Goal: Information Seeking & Learning: Learn about a topic

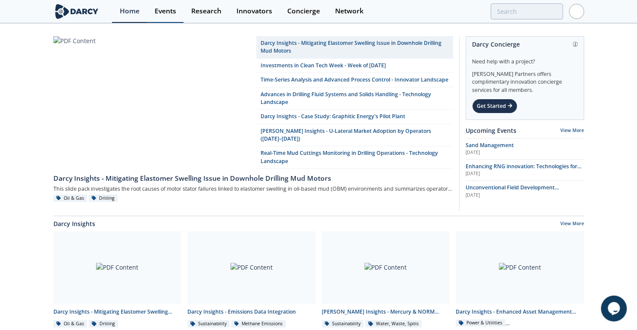
click at [163, 8] on div "Events" at bounding box center [166, 11] width 22 height 7
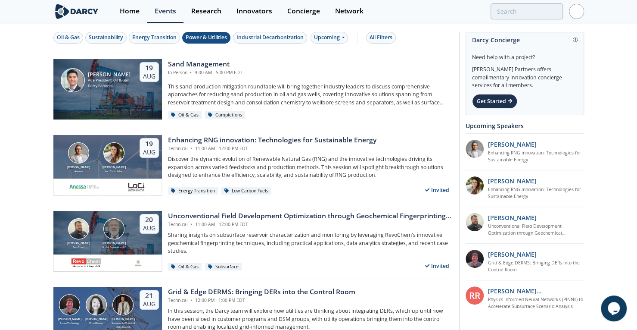
click at [216, 37] on div "Power & Utilities" at bounding box center [206, 38] width 41 height 8
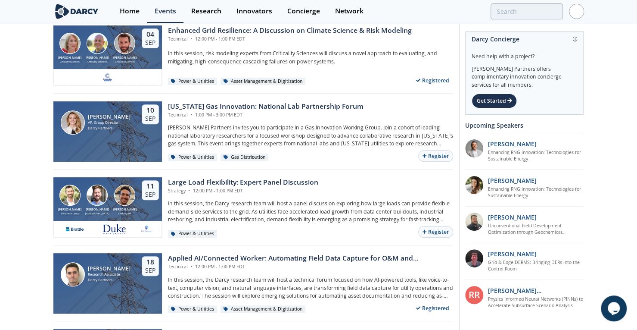
scroll to position [190, 0]
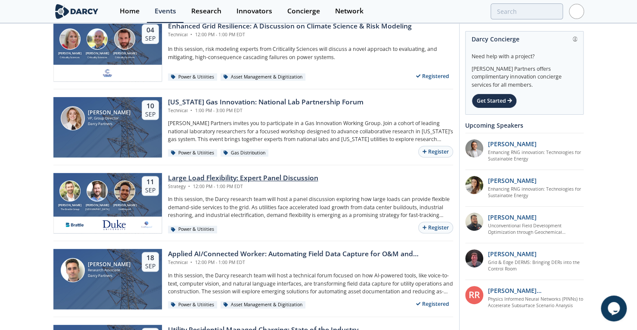
click at [253, 173] on div "Large Load Flexibility: Expert Panel Discussion" at bounding box center [243, 178] width 150 height 10
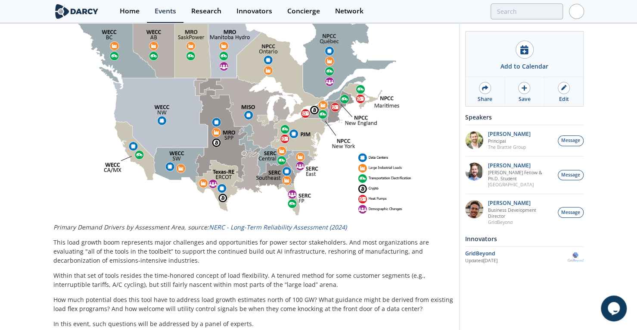
drag, startPoint x: 372, startPoint y: 71, endPoint x: 325, endPoint y: 164, distance: 104.8
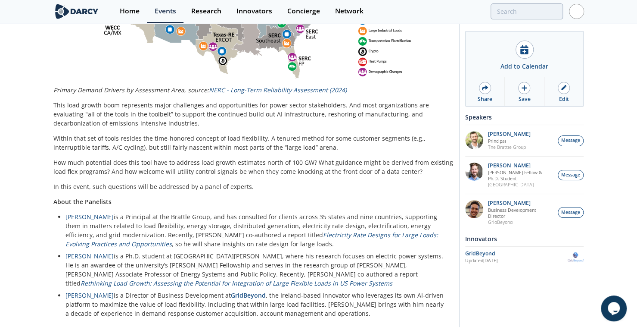
scroll to position [517, 0]
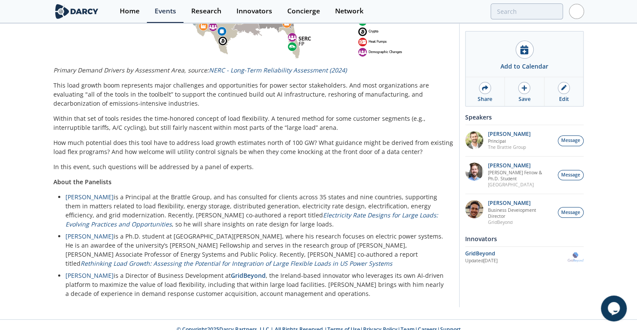
drag, startPoint x: 233, startPoint y: 216, endPoint x: 236, endPoint y: 272, distance: 55.6
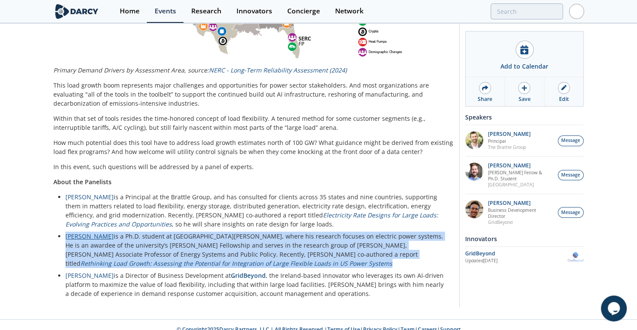
drag, startPoint x: 336, startPoint y: 255, endPoint x: 83, endPoint y: 227, distance: 253.9
click at [65, 231] on li "Tyler Norris is a Ph.D. student at Duke University’s Nicholas School of the Env…" at bounding box center [256, 249] width 382 height 36
copy li "Tyler Norris is a Ph.D. student at Duke University’s Nicholas School of the Env…"
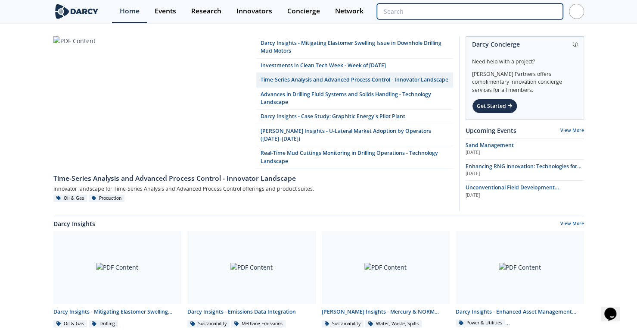
click at [513, 14] on input "search" at bounding box center [470, 11] width 186 height 16
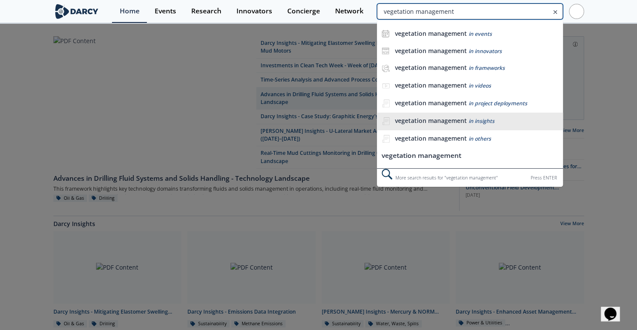
type input "vegetation management"
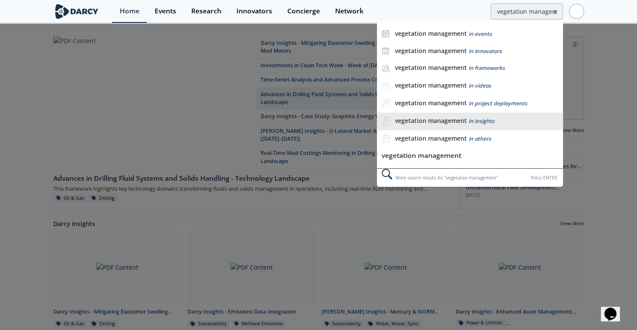
click at [492, 118] on span "in insights" at bounding box center [481, 120] width 26 height 7
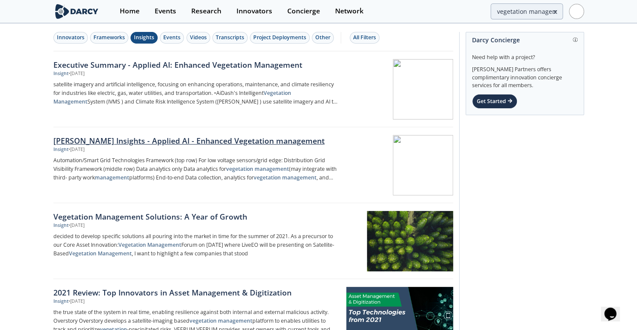
click at [147, 139] on div "Darcy Insights - Applied AI - Enhanced Vegetation management" at bounding box center [195, 140] width 285 height 11
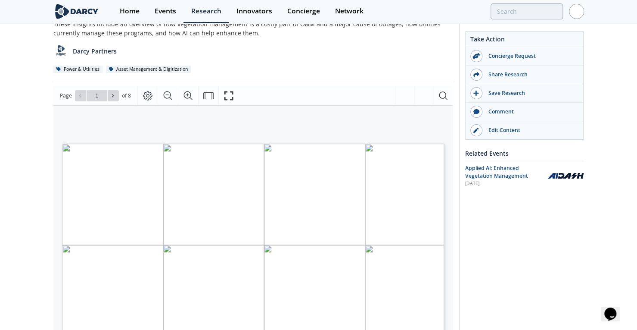
scroll to position [93, 0]
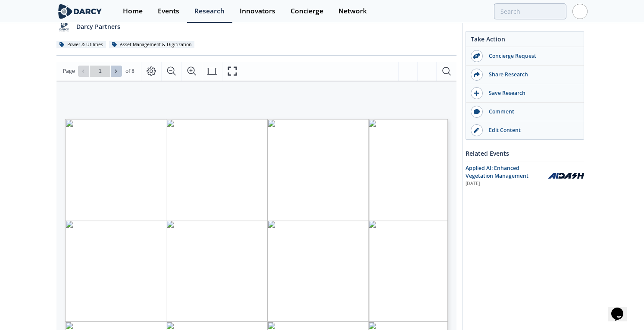
click at [114, 68] on icon at bounding box center [115, 70] width 5 height 5
type input "2"
click at [115, 68] on icon at bounding box center [115, 70] width 5 height 5
type input "3"
click at [115, 68] on icon at bounding box center [115, 70] width 5 height 5
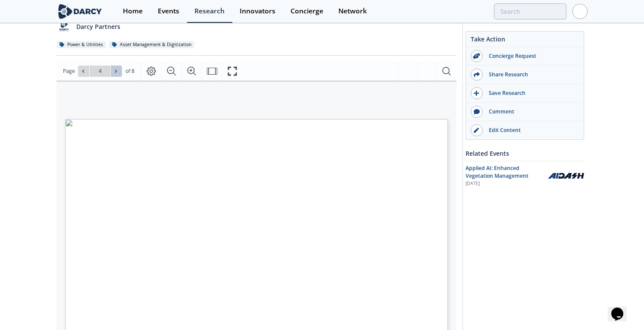
click at [115, 68] on icon at bounding box center [115, 70] width 5 height 5
type input "6"
